Goal: Book appointment/travel/reservation

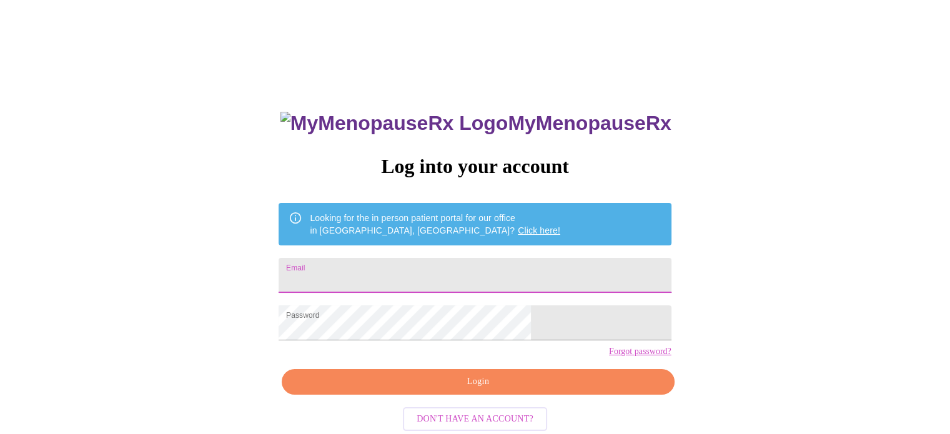
click at [441, 278] on input "Email" at bounding box center [475, 275] width 392 height 35
type input "[EMAIL_ADDRESS][DOMAIN_NAME]"
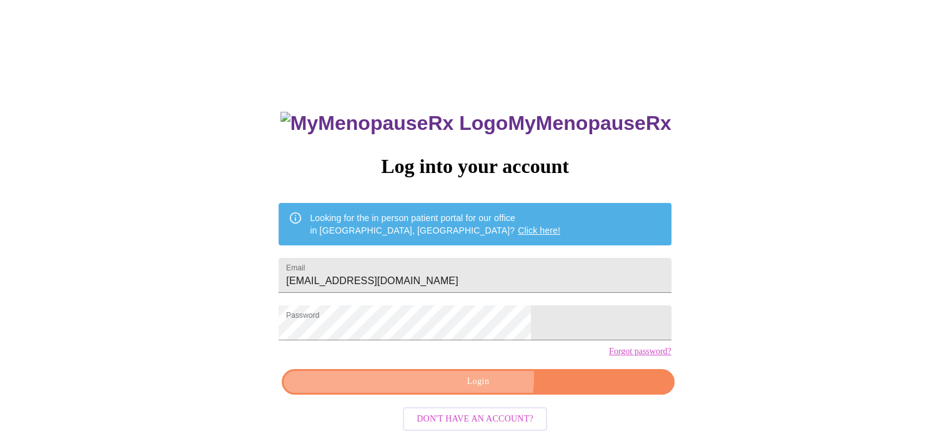
click at [454, 390] on span "Login" at bounding box center [477, 382] width 363 height 16
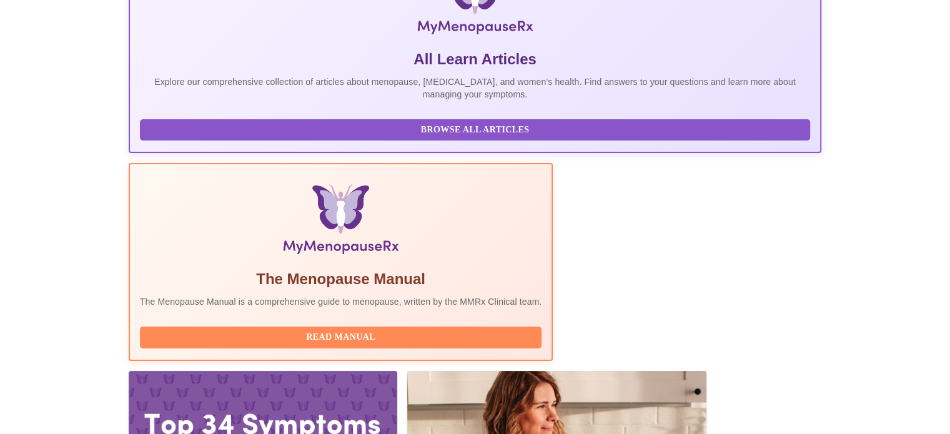
scroll to position [306, 0]
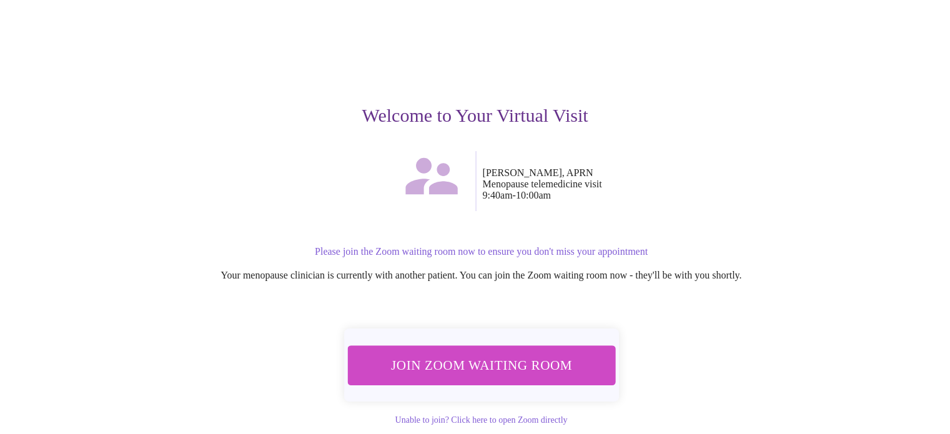
scroll to position [87, 0]
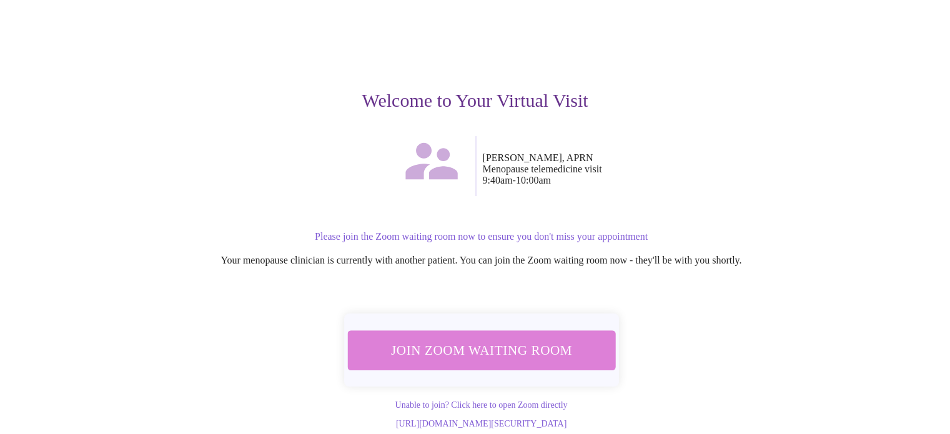
click at [540, 339] on span "Join Zoom Waiting Room" at bounding box center [480, 350] width 235 height 23
